Goal: Information Seeking & Learning: Learn about a topic

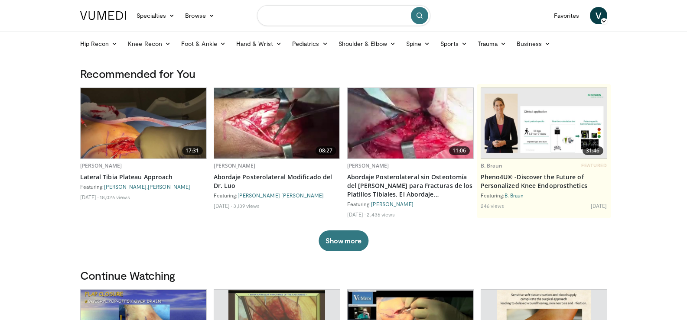
click at [323, 15] on input "Search topics, interventions" at bounding box center [343, 15] width 173 height 21
type input "**********"
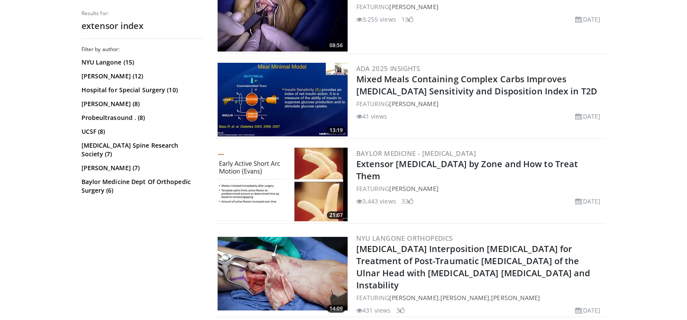
scroll to position [1676, 0]
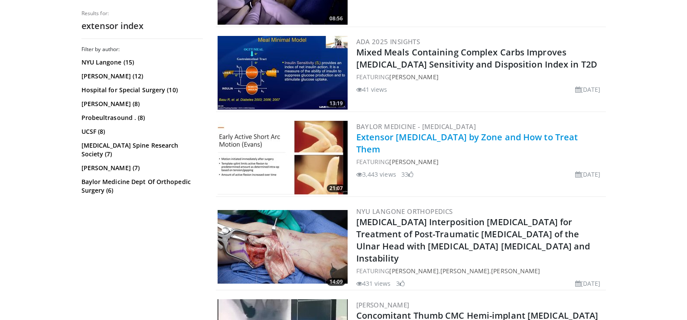
click at [448, 138] on link "Extensor [MEDICAL_DATA] by Zone and How to Treat Them" at bounding box center [467, 143] width 222 height 24
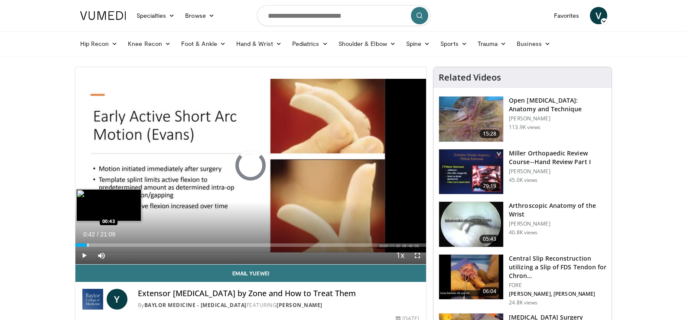
click at [88, 244] on div "Progress Bar" at bounding box center [88, 245] width 1 height 3
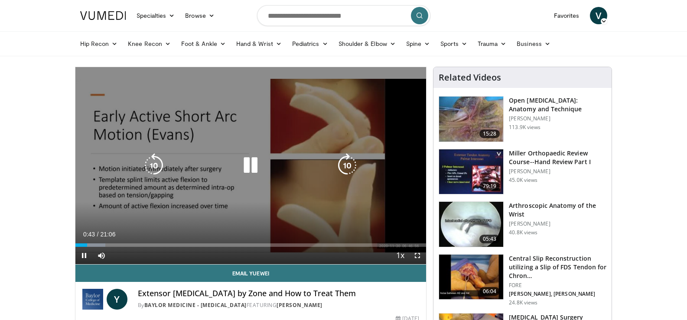
click at [105, 242] on div "Loaded : 8.61% 00:43 01:46" at bounding box center [250, 243] width 351 height 8
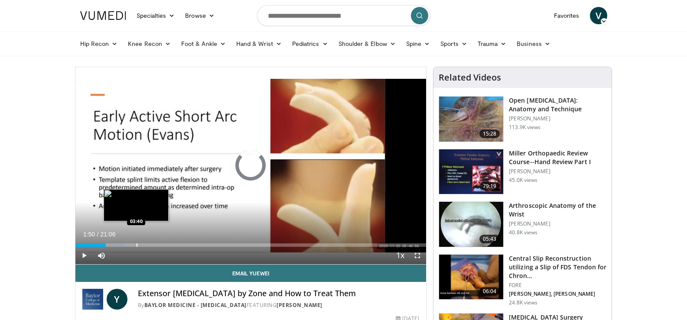
click at [136, 244] on div "Progress Bar" at bounding box center [136, 245] width 1 height 3
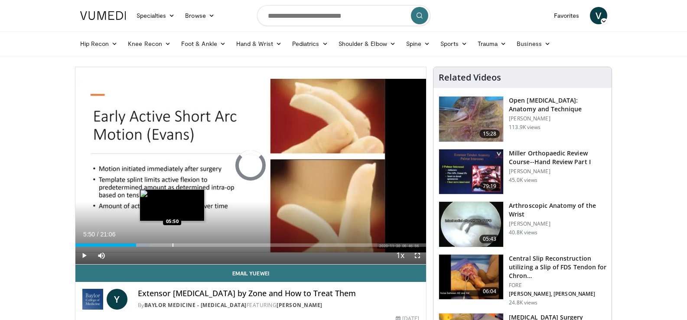
click at [172, 243] on div "Loaded : 21.15% 03:40 05:50" at bounding box center [250, 243] width 351 height 8
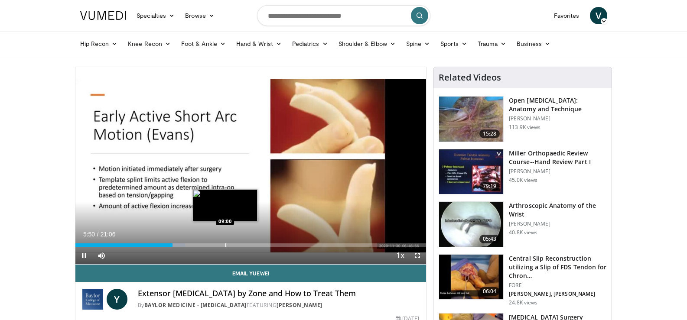
click at [225, 246] on div "Progress Bar" at bounding box center [225, 245] width 1 height 3
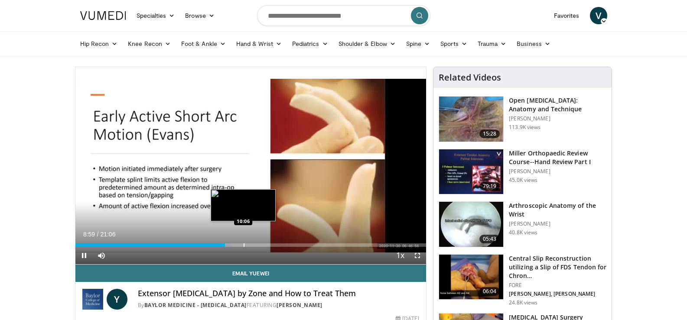
click at [244, 245] on div "Progress Bar" at bounding box center [244, 245] width 1 height 3
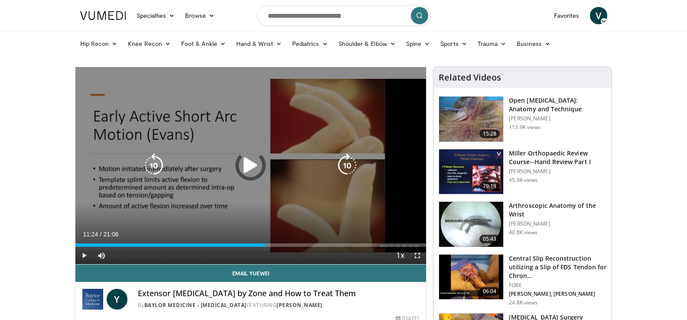
click at [0, 0] on div "Progress Bar" at bounding box center [0, 0] width 0 height 0
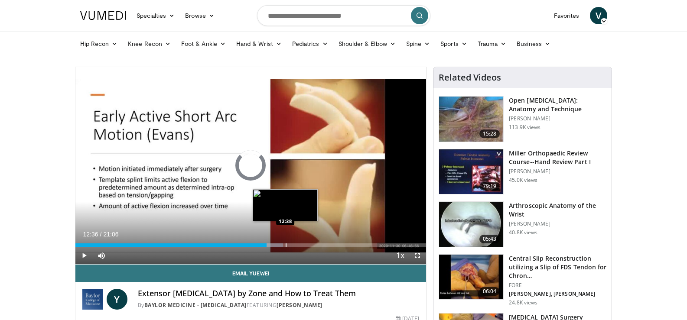
click at [286, 245] on div "Progress Bar" at bounding box center [286, 245] width 1 height 3
click at [305, 247] on div "Progress Bar" at bounding box center [305, 245] width 1 height 3
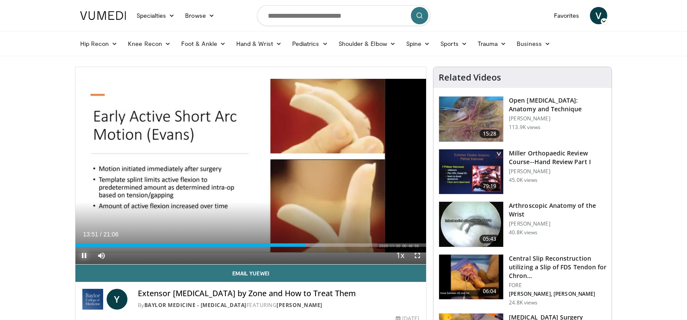
click at [86, 257] on span "Video Player" at bounding box center [83, 255] width 17 height 17
click at [302, 244] on div "13:51" at bounding box center [190, 245] width 231 height 3
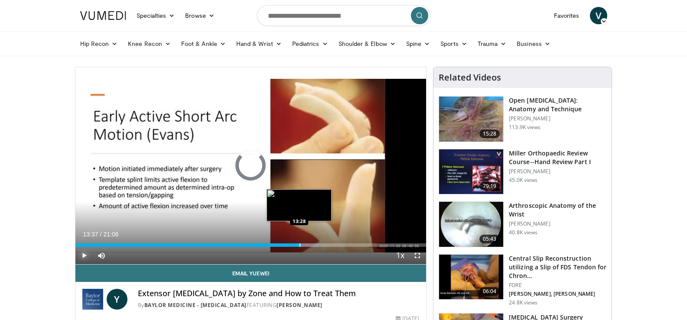
click at [299, 245] on div "Progress Bar" at bounding box center [299, 245] width 1 height 3
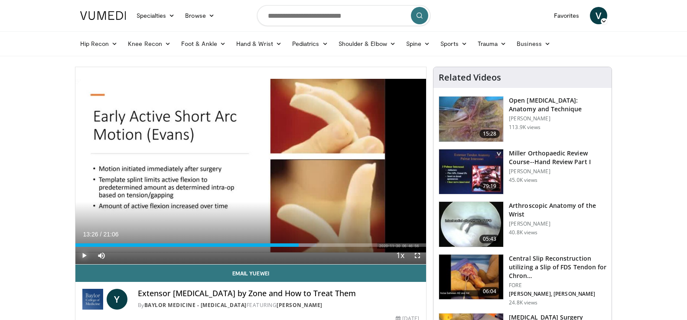
click at [279, 243] on div "Loaded : 68.72% 13:26 12:19" at bounding box center [250, 243] width 351 height 8
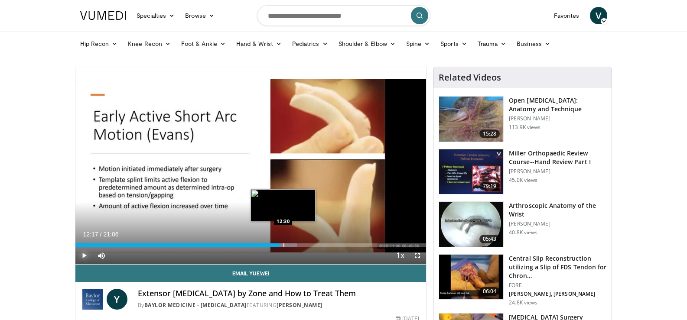
click at [283, 244] on div "Progress Bar" at bounding box center [283, 245] width 1 height 3
click at [286, 247] on div "Progress Bar" at bounding box center [286, 245] width 1 height 3
click at [289, 246] on div "Progress Bar" at bounding box center [289, 245] width 1 height 3
click at [293, 246] on div "Progress Bar" at bounding box center [293, 245] width 1 height 3
click at [302, 246] on div "Progress Bar" at bounding box center [302, 245] width 1 height 3
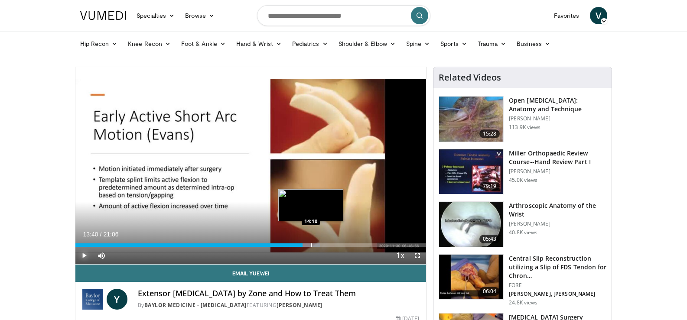
click at [311, 246] on div "Progress Bar" at bounding box center [311, 245] width 1 height 3
click at [326, 245] on div "Progress Bar" at bounding box center [326, 245] width 1 height 3
click at [328, 245] on div "Progress Bar" at bounding box center [328, 245] width 1 height 3
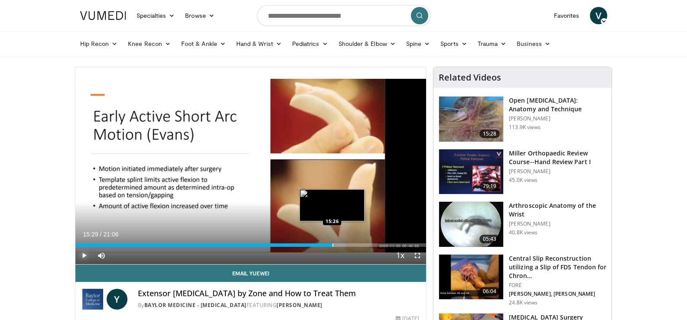
click at [333, 245] on div "Progress Bar" at bounding box center [332, 245] width 1 height 3
click at [335, 245] on div "Progress Bar" at bounding box center [335, 245] width 1 height 3
click at [338, 245] on div "Progress Bar" at bounding box center [338, 245] width 1 height 3
click at [346, 245] on div "Progress Bar" at bounding box center [346, 245] width 1 height 3
click at [352, 245] on div "Progress Bar" at bounding box center [352, 245] width 1 height 3
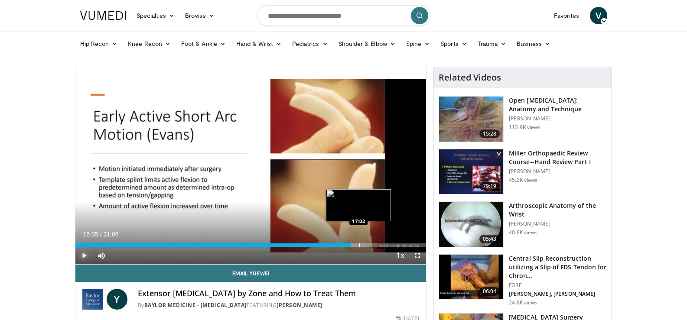
click at [359, 245] on div "Progress Bar" at bounding box center [359, 245] width 1 height 3
click at [360, 245] on div "Progress Bar" at bounding box center [360, 245] width 1 height 3
click at [363, 245] on div "Progress Bar" at bounding box center [363, 245] width 1 height 3
click at [364, 245] on div "Progress Bar" at bounding box center [364, 245] width 1 height 3
click at [373, 245] on div "Progress Bar" at bounding box center [373, 245] width 1 height 3
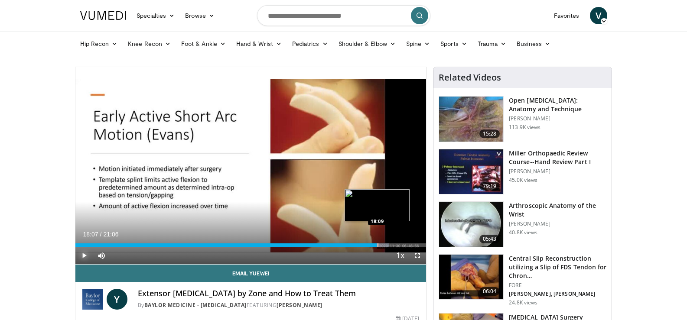
click at [377, 245] on div "Progress Bar" at bounding box center [377, 245] width 1 height 3
click at [383, 245] on div "Progress Bar" at bounding box center [383, 245] width 1 height 3
click at [379, 245] on div "18:17" at bounding box center [227, 245] width 304 height 3
click at [373, 245] on div "Progress Bar" at bounding box center [373, 245] width 1 height 3
click at [377, 245] on div "Progress Bar" at bounding box center [377, 245] width 1 height 3
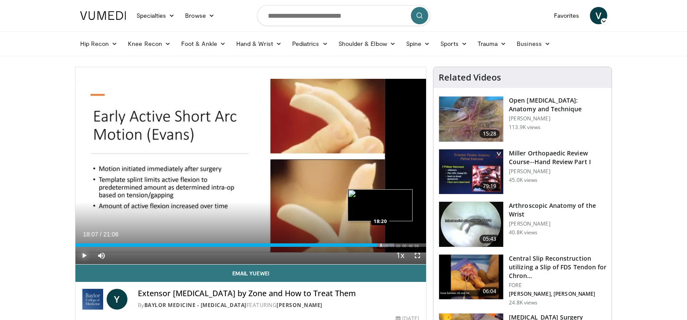
click at [380, 245] on div "Progress Bar" at bounding box center [380, 245] width 1 height 3
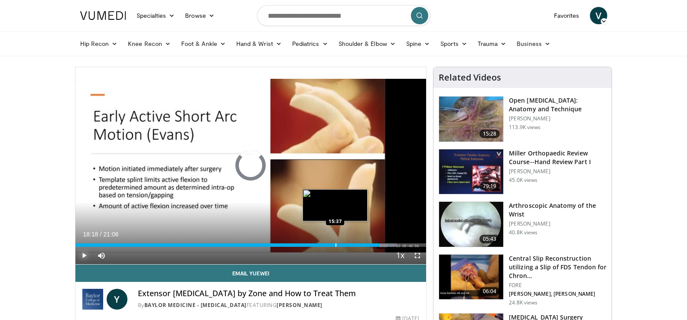
click at [335, 244] on div "Progress Bar" at bounding box center [335, 245] width 1 height 3
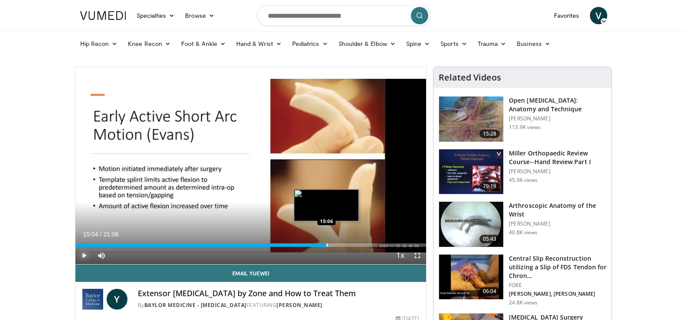
click at [327, 244] on div "Progress Bar" at bounding box center [327, 245] width 1 height 3
click at [315, 245] on div "15:04" at bounding box center [195, 245] width 240 height 3
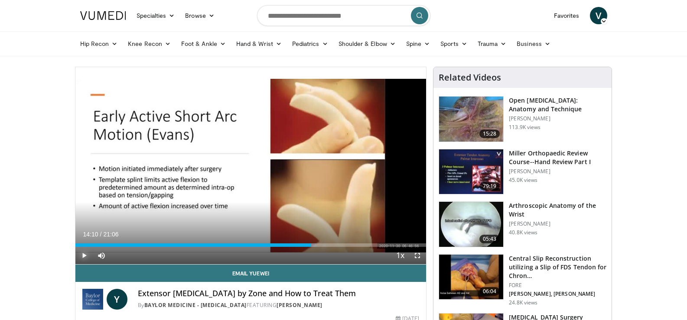
drag, startPoint x: 311, startPoint y: 245, endPoint x: 307, endPoint y: 233, distance: 12.7
click at [309, 247] on div "Current Time 14:10 / Duration 21:06 Play Skip Backward Skip Forward Mute 100% L…" at bounding box center [250, 255] width 351 height 17
click at [293, 246] on div "Progress Bar" at bounding box center [293, 245] width 1 height 3
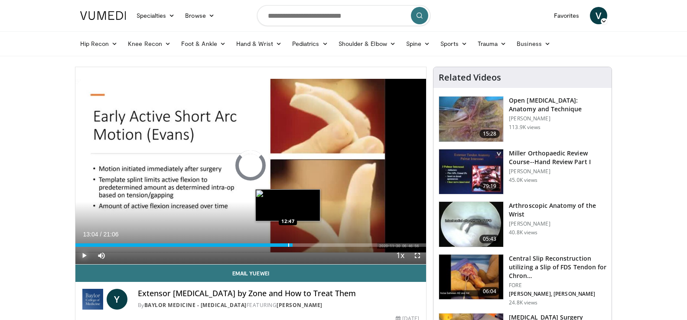
click at [288, 246] on div "Progress Bar" at bounding box center [288, 245] width 1 height 3
click at [280, 246] on div "12:45" at bounding box center [181, 245] width 212 height 3
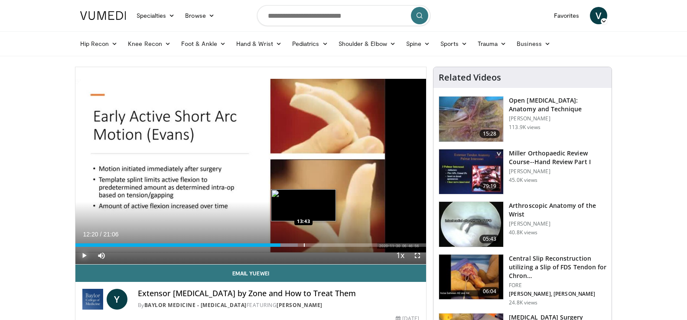
click at [304, 246] on div "Progress Bar" at bounding box center [304, 245] width 1 height 3
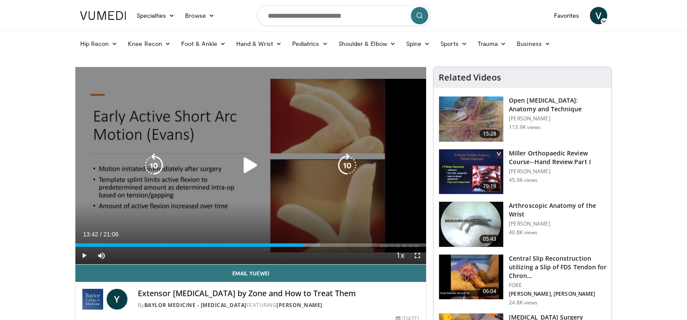
click at [272, 212] on div "10 seconds Tap to unmute" at bounding box center [250, 165] width 351 height 197
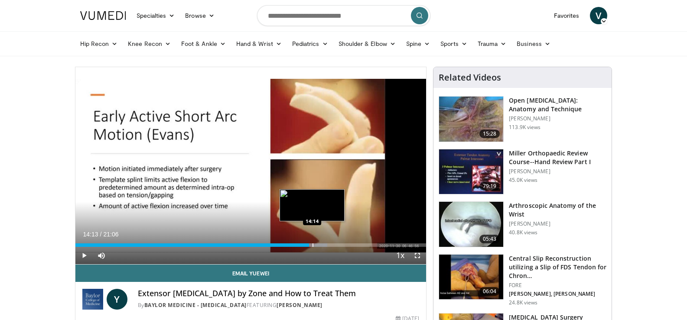
click at [312, 242] on div "Loaded : 71.88% 14:03 14:14" at bounding box center [250, 243] width 351 height 8
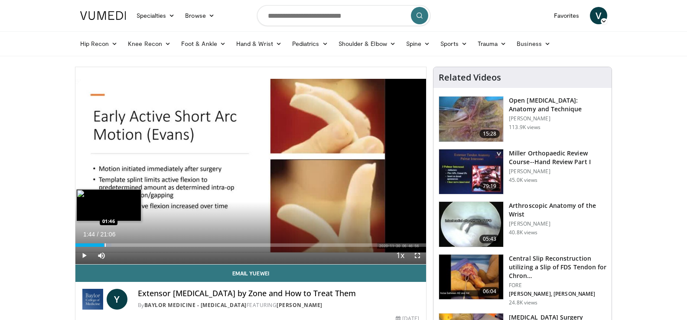
click at [104, 244] on div "01:44" at bounding box center [89, 245] width 29 height 3
click at [97, 243] on div "Loaded : 13.31% 01:45 01:29" at bounding box center [250, 243] width 351 height 8
click at [88, 243] on div "Loaded : 11.75% 01:22 00:46" at bounding box center [250, 243] width 351 height 8
click at [83, 242] on div "Loaded : 2.37% 00:51 00:29" at bounding box center [250, 243] width 351 height 8
click at [81, 246] on div "Progress Bar" at bounding box center [81, 245] width 1 height 3
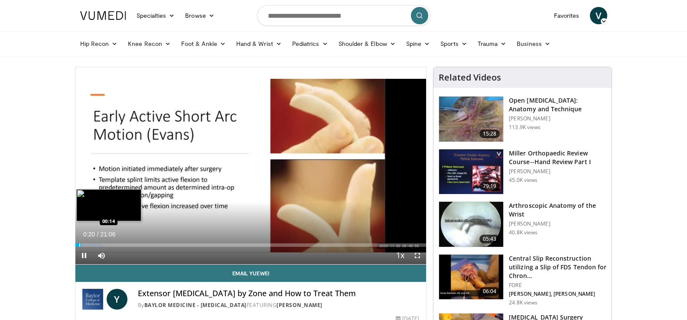
click at [79, 246] on div "Progress Bar" at bounding box center [79, 245] width 1 height 3
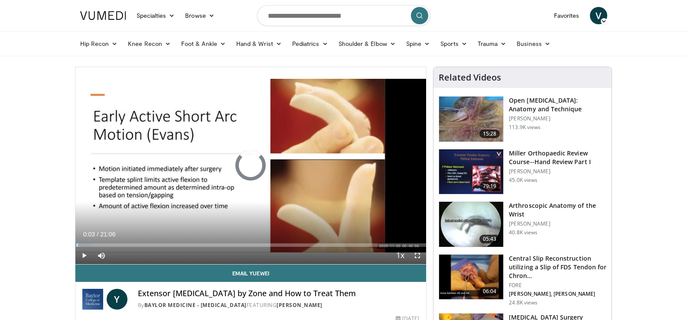
click at [77, 246] on div "Progress Bar" at bounding box center [77, 245] width 1 height 3
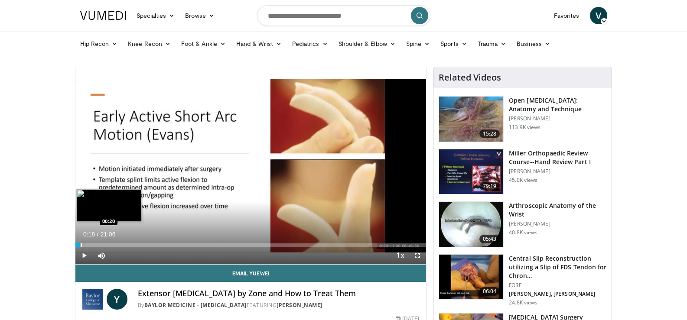
click at [76, 247] on div "Loaded : 3.13% 00:18 00:20" at bounding box center [250, 245] width 351 height 3
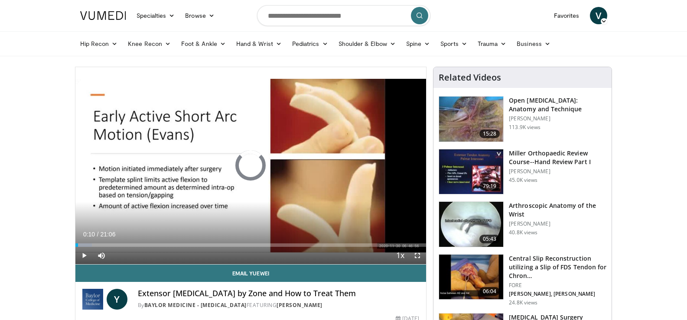
drag, startPoint x: 78, startPoint y: 244, endPoint x: 51, endPoint y: 240, distance: 27.1
drag, startPoint x: 88, startPoint y: 243, endPoint x: 35, endPoint y: 237, distance: 53.6
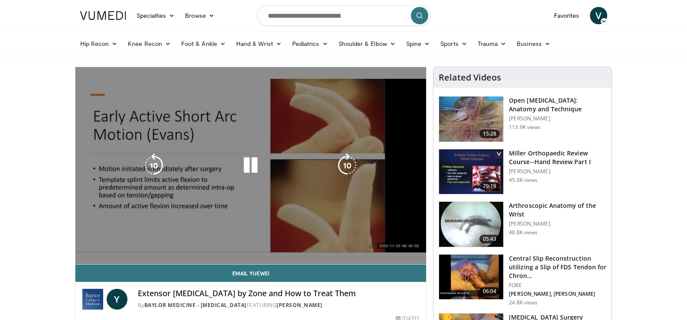
click at [224, 152] on div "10 seconds Tap to unmute" at bounding box center [250, 165] width 351 height 197
